Goal: Task Accomplishment & Management: Manage account settings

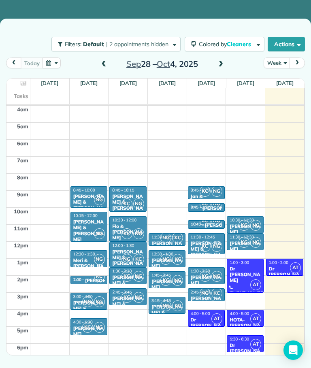
scroll to position [39, 0]
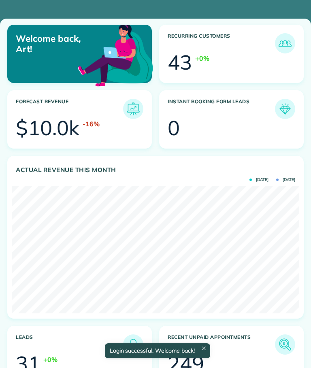
scroll to position [127, 287]
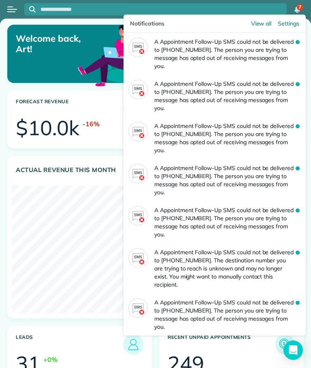
click at [286, 23] on span "Settings" at bounding box center [287, 23] width 21 height 8
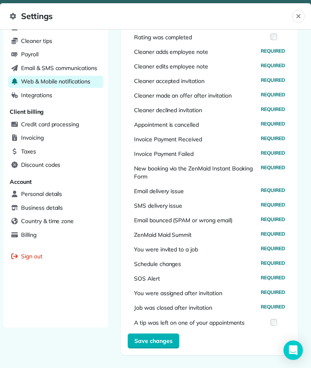
scroll to position [214, 0]
click at [177, 207] on span "SMS delivery issue" at bounding box center [158, 205] width 48 height 8
click at [281, 204] on span "Required" at bounding box center [272, 205] width 24 height 8
click at [275, 207] on span "Required" at bounding box center [272, 205] width 24 height 8
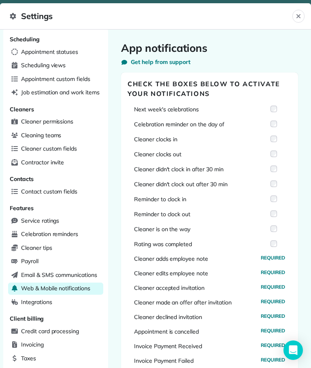
scroll to position [7, 0]
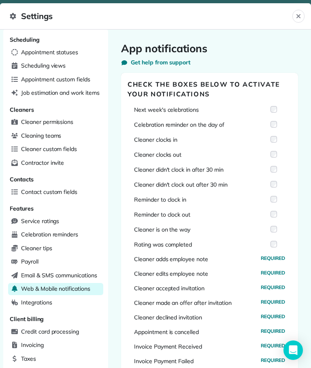
click at [67, 271] on span "Email & SMS communications" at bounding box center [59, 275] width 76 height 8
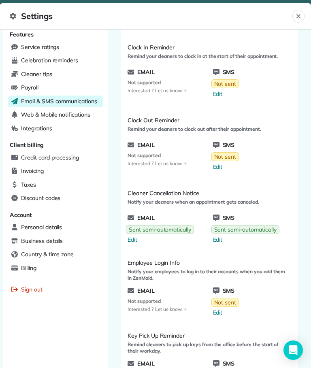
scroll to position [207, 0]
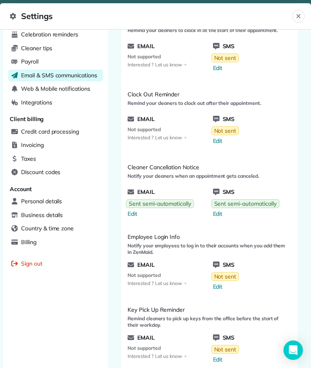
click at [220, 212] on span "Edit" at bounding box center [246, 213] width 66 height 8
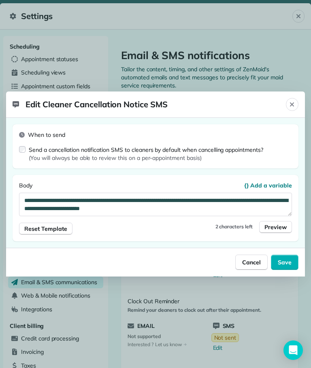
click at [287, 106] on button "Close" at bounding box center [291, 104] width 13 height 13
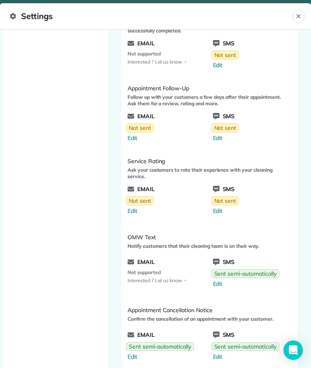
scroll to position [837, 0]
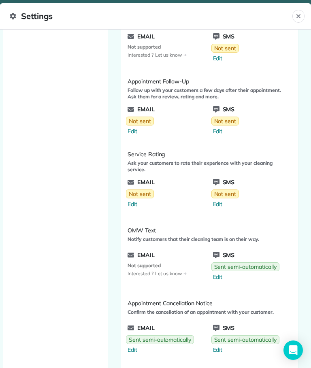
click at [218, 279] on span "Edit" at bounding box center [246, 277] width 66 height 8
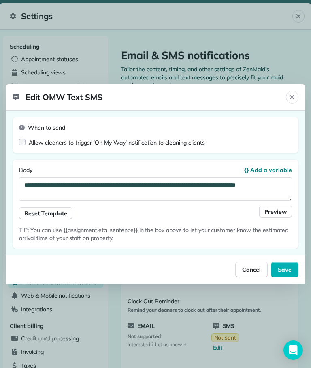
click at [30, 143] on div "Allow cleaners to trigger 'On My Way' notification to cleaning clients" at bounding box center [117, 142] width 176 height 8
click at [289, 269] on span "Save" at bounding box center [284, 269] width 14 height 8
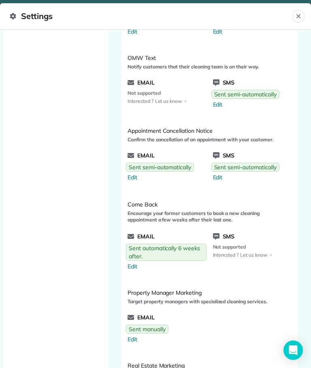
scroll to position [1008, 0]
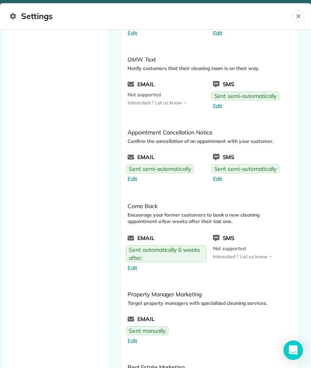
click at [218, 110] on link "Sent semi-automatically Edit" at bounding box center [245, 100] width 73 height 25
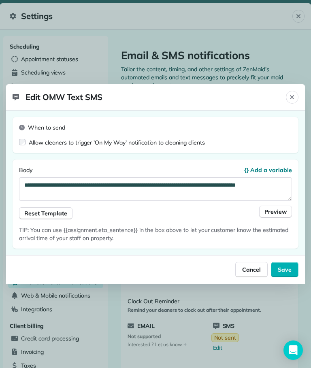
click at [254, 268] on span "Cancel" at bounding box center [251, 269] width 19 height 8
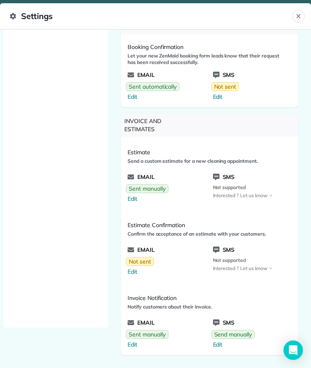
scroll to position [1455, 0]
click at [134, 136] on div "Estimate Send a custom estimate for a new cleaning appointment. Email Sent manu…" at bounding box center [209, 172] width 177 height 73
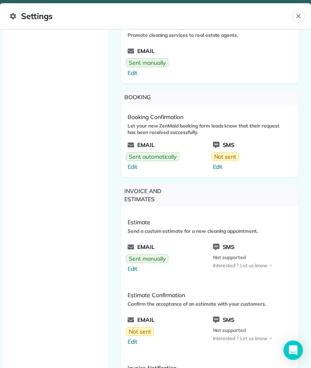
click at [136, 166] on span "Edit" at bounding box center [153, 167] width 52 height 8
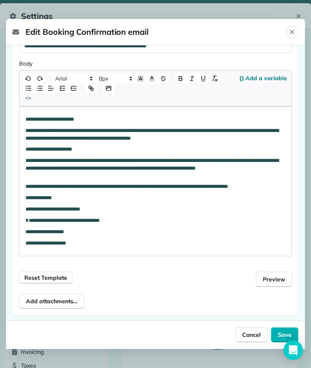
scroll to position [123, 0]
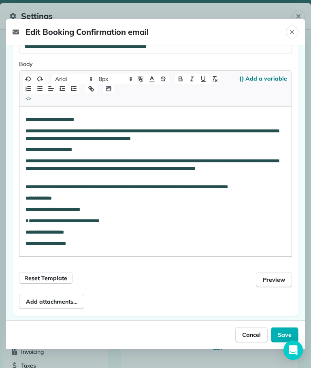
click at [276, 342] on button "Save" at bounding box center [284, 334] width 27 height 15
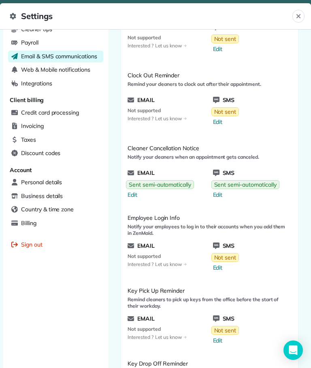
scroll to position [245, 0]
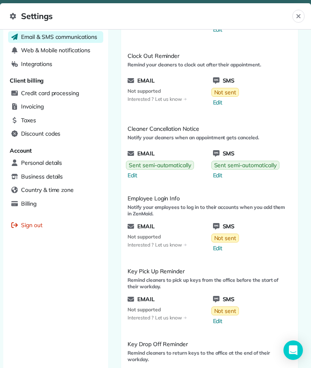
click at [136, 180] on link "Sent semi-automatically Edit" at bounding box center [160, 169] width 73 height 25
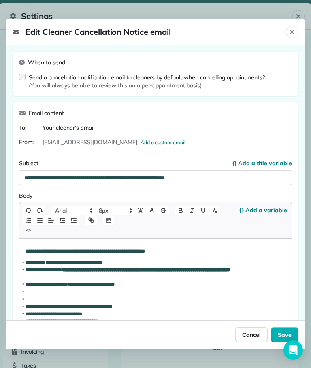
scroll to position [48, 0]
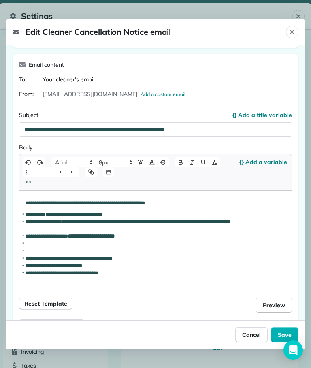
click at [276, 342] on button "Save" at bounding box center [284, 334] width 27 height 15
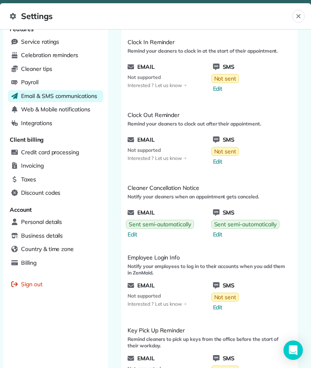
scroll to position [189, 0]
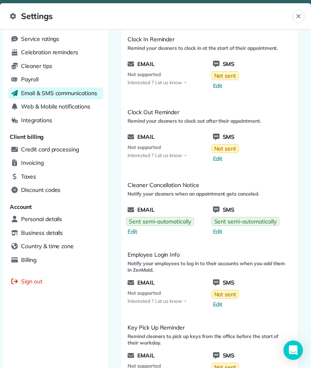
click at [220, 234] on span "Edit" at bounding box center [246, 231] width 66 height 8
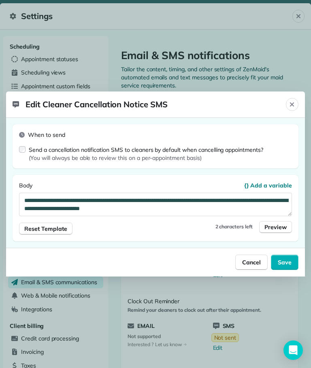
click at [286, 263] on span "Save" at bounding box center [284, 262] width 14 height 8
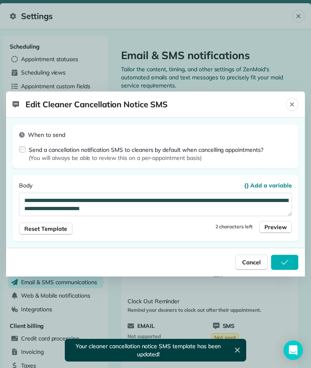
click at [235, 351] on icon "button" at bounding box center [237, 350] width 8 height 8
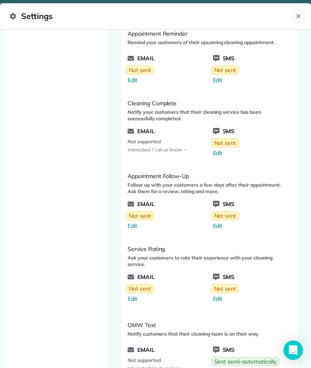
scroll to position [606, 0]
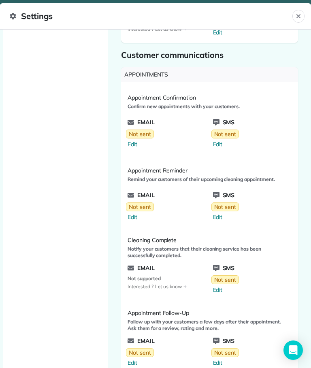
click at [303, 16] on button "Close" at bounding box center [298, 16] width 12 height 13
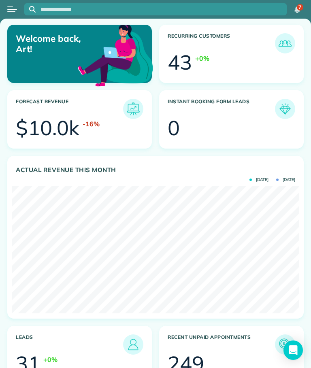
click at [15, 7] on button "Open menu" at bounding box center [12, 9] width 10 height 9
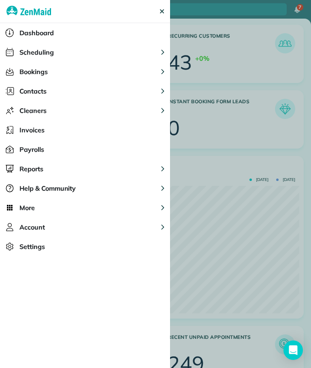
click at [158, 53] on button "Scheduling" at bounding box center [85, 51] width 170 height 19
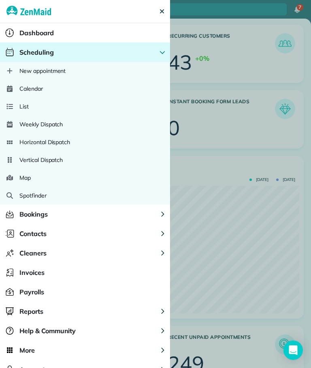
click at [38, 87] on span "Calendar" at bounding box center [30, 89] width 23 height 8
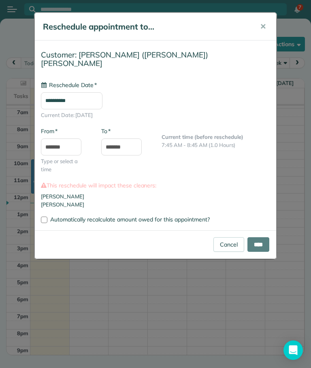
scroll to position [48, 0]
type input "**********"
click at [254, 237] on input "****" at bounding box center [258, 244] width 22 height 15
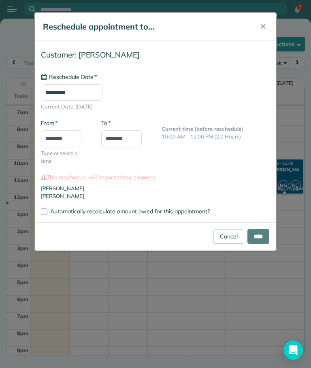
type input "**********"
click at [256, 239] on input "****" at bounding box center [258, 236] width 22 height 15
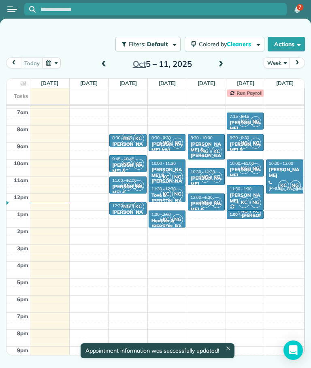
click at [104, 61] on span at bounding box center [103, 64] width 9 height 7
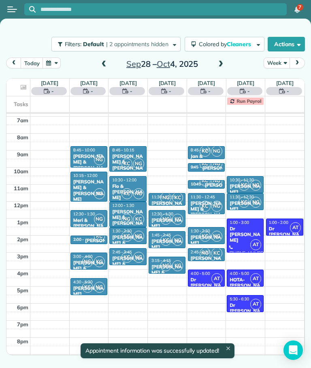
scroll to position [51, 0]
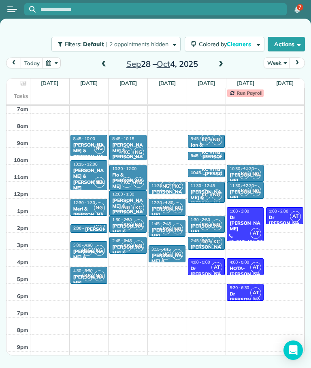
click at [283, 214] on div "Dr Appt" at bounding box center [284, 222] width 32 height 17
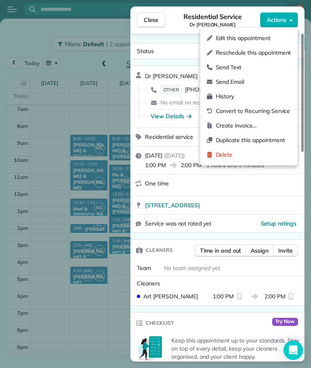
click at [219, 161] on div "Delete" at bounding box center [248, 154] width 91 height 15
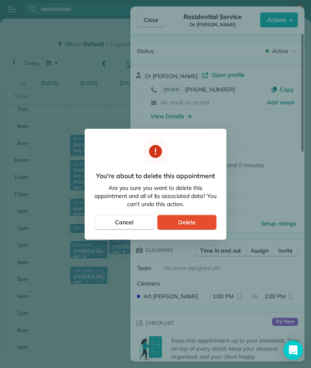
click at [200, 224] on button "Delete" at bounding box center [186, 221] width 59 height 15
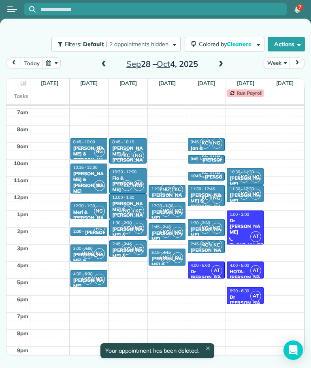
scroll to position [48, 0]
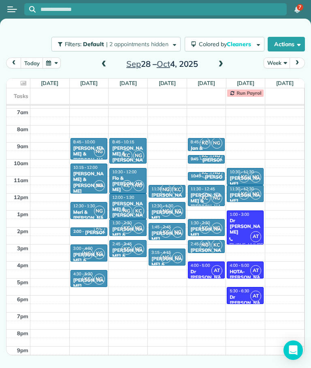
click at [251, 298] on span "AT" at bounding box center [255, 295] width 11 height 11
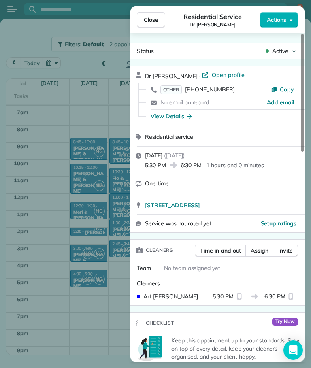
scroll to position [-4, 0]
click at [153, 22] on span "Close" at bounding box center [151, 20] width 15 height 8
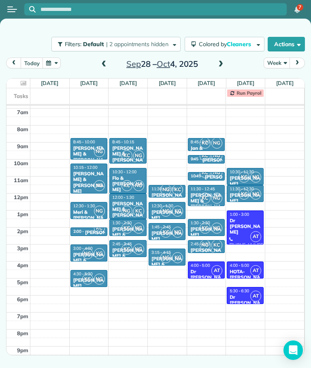
click at [250, 294] on span "AT" at bounding box center [255, 295] width 11 height 11
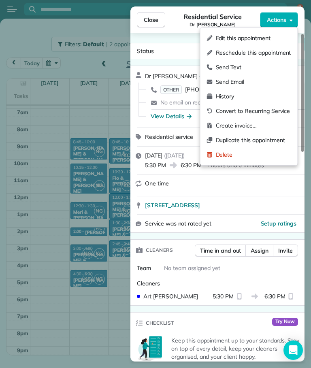
click at [228, 153] on span "Delete" at bounding box center [253, 154] width 75 height 8
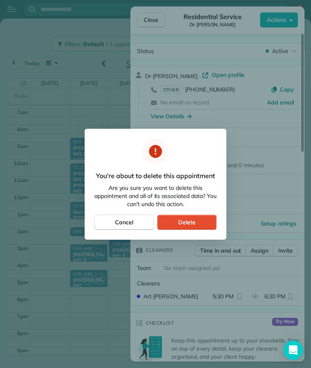
click at [195, 218] on span "Delete" at bounding box center [186, 222] width 17 height 8
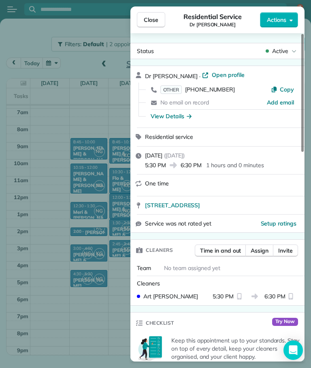
click at [151, 21] on span "Close" at bounding box center [151, 20] width 15 height 8
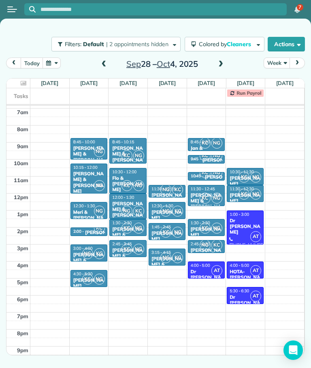
click at [247, 297] on div "Dr Appt" at bounding box center [245, 302] width 32 height 17
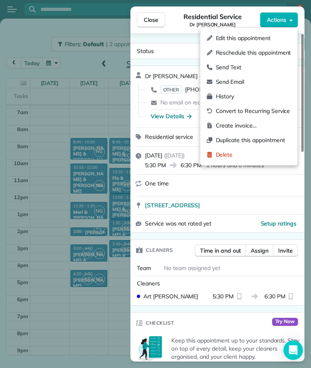
click at [228, 156] on span "Delete" at bounding box center [253, 154] width 75 height 8
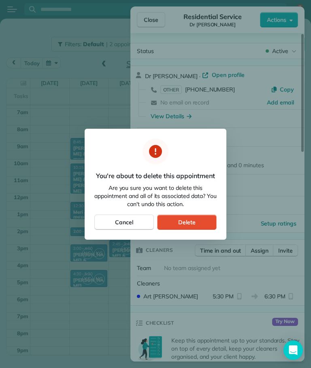
click at [189, 225] on span "Delete" at bounding box center [186, 222] width 17 height 8
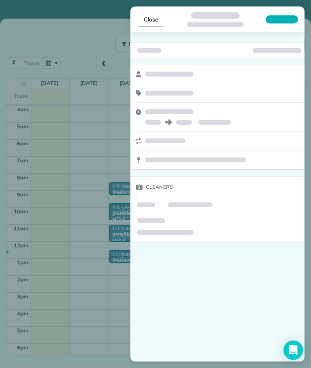
scroll to position [51, 0]
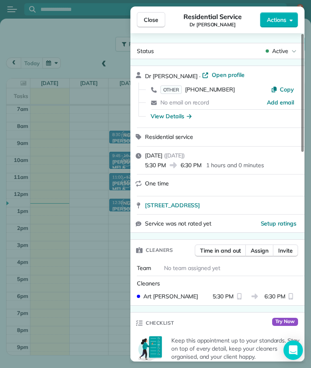
click at [144, 21] on span "Close" at bounding box center [151, 20] width 15 height 8
